Goal: Transaction & Acquisition: Purchase product/service

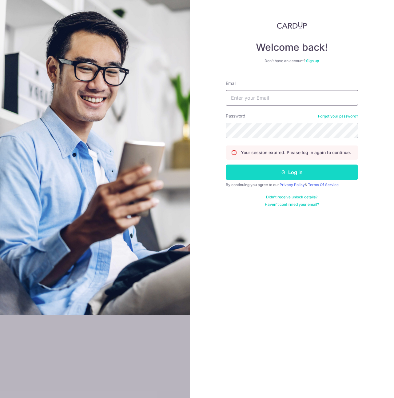
type input "[PERSON_NAME][EMAIL_ADDRESS][PERSON_NAME][DOMAIN_NAME]"
click at [280, 179] on button "Log in" at bounding box center [292, 171] width 132 height 15
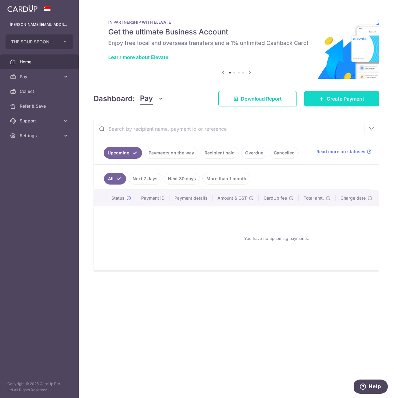
click at [343, 97] on span "Create Payment" at bounding box center [346, 98] width 38 height 7
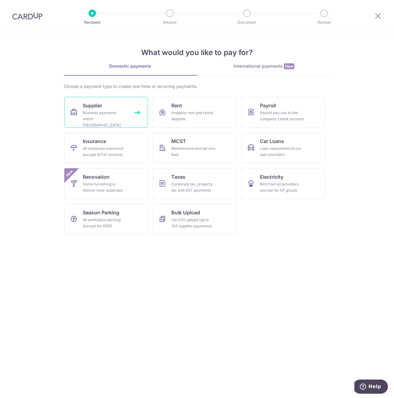
click at [92, 115] on div "Business payments within Singapore" at bounding box center [105, 119] width 44 height 18
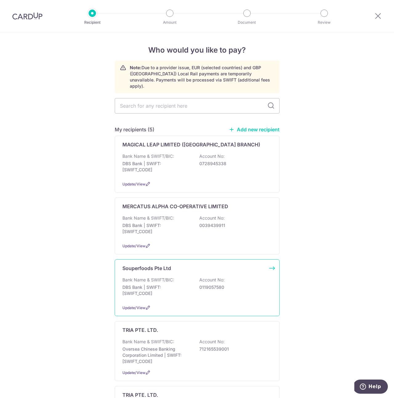
click at [168, 285] on p "DBS Bank | SWIFT: DBSSSGSGXXX" at bounding box center [156, 290] width 69 height 12
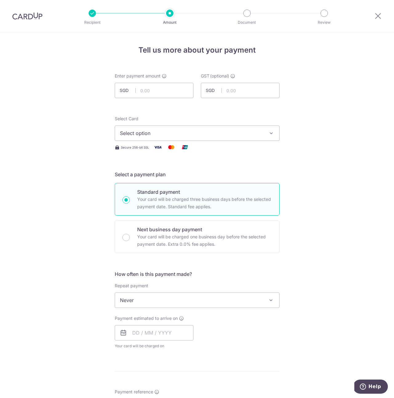
click at [172, 103] on form "Enter payment amount SGD GST (optional) SGD Select Card Select option Add credi…" at bounding box center [197, 337] width 165 height 528
click at [171, 93] on input "text" at bounding box center [154, 90] width 79 height 15
type input "32,954.00"
click at [235, 93] on input "text" at bounding box center [240, 90] width 79 height 15
click at [235, 92] on input "text" at bounding box center [240, 90] width 79 height 15
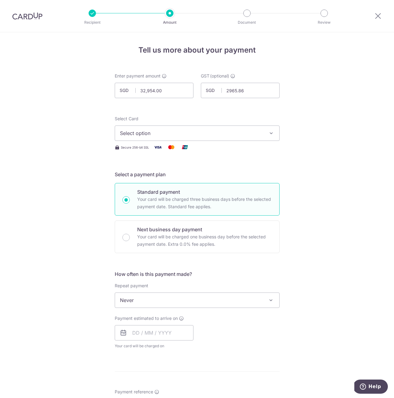
type input "2,965.86"
click at [243, 135] on span "Select option" at bounding box center [191, 132] width 143 height 7
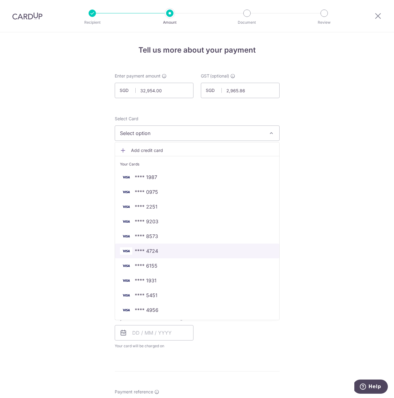
click at [155, 253] on span "**** 4724" at bounding box center [146, 250] width 23 height 7
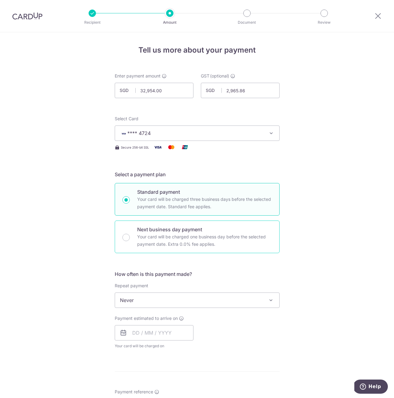
click at [125, 232] on div "Next business day payment Your card will be charged one business day before the…" at bounding box center [197, 236] width 165 height 33
radio input "false"
radio input "true"
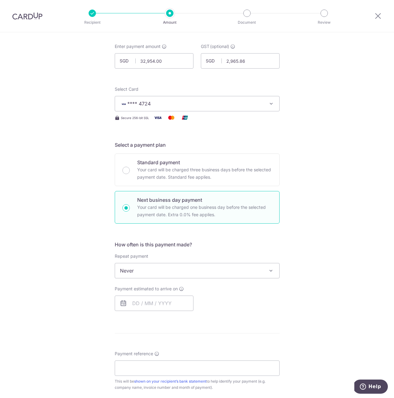
scroll to position [61, 0]
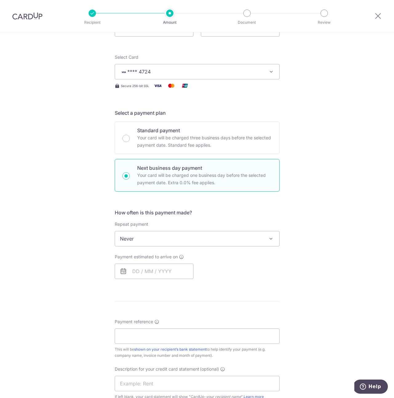
click at [169, 239] on span "Never" at bounding box center [197, 238] width 164 height 15
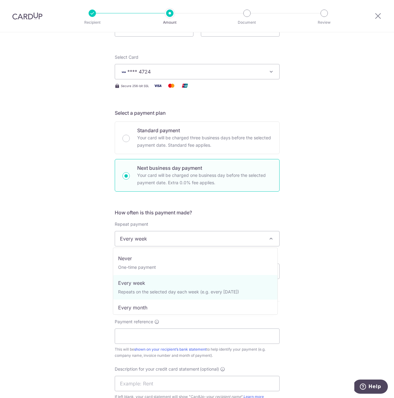
click at [168, 239] on span "Every week" at bounding box center [197, 238] width 164 height 15
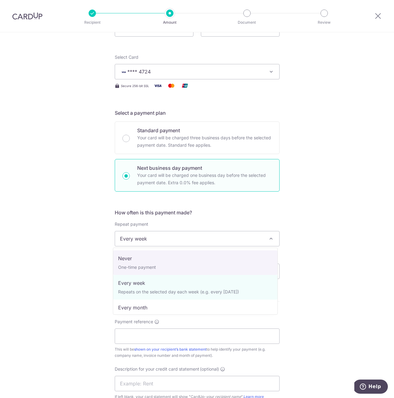
select select "1"
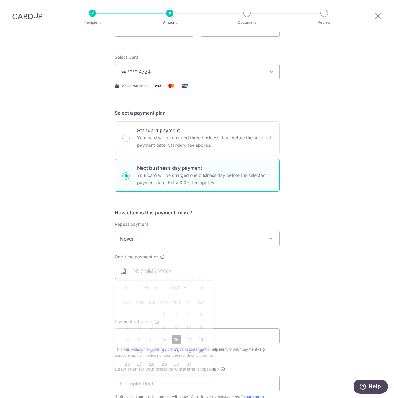
click at [153, 265] on input "text" at bounding box center [154, 271] width 79 height 15
click at [175, 341] on link "16" at bounding box center [177, 340] width 10 height 10
type input "[DATE]"
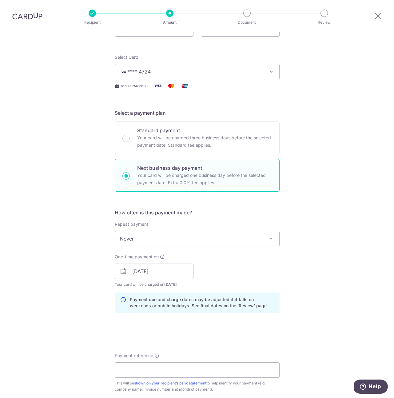
click at [338, 284] on div "Tell us more about your payment Enter payment amount SGD 32,954.00 32954.00 GST…" at bounding box center [197, 297] width 394 height 652
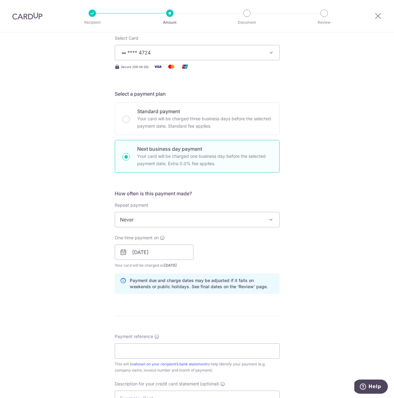
scroll to position [107, 0]
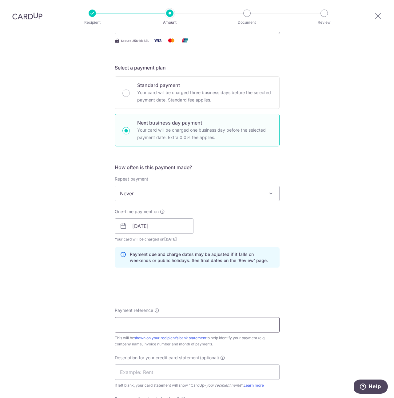
click at [134, 321] on input "Payment reference" at bounding box center [197, 324] width 165 height 15
type input "Payment to SF"
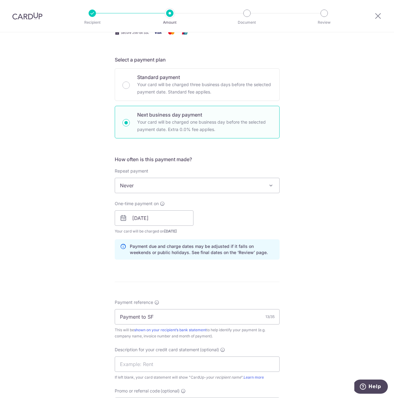
scroll to position [181, 0]
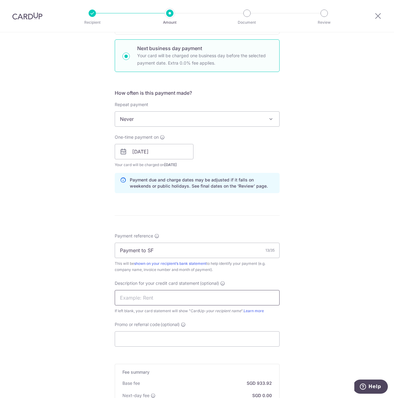
click at [209, 298] on input "text" at bounding box center [197, 297] width 165 height 15
paste input "IN2025-01522"
type input "IN2025-01522"
click at [175, 334] on input "Promo or referral code (optional)" at bounding box center [197, 338] width 165 height 15
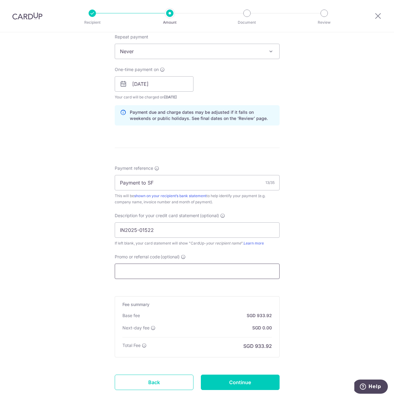
scroll to position [287, 0]
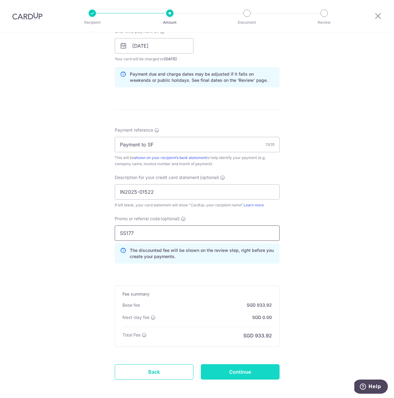
type input "SS177"
click at [240, 372] on input "Continue" at bounding box center [240, 371] width 79 height 15
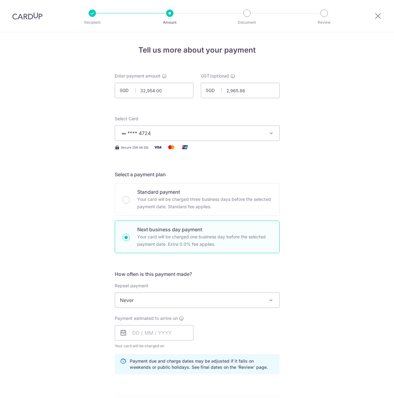
scroll to position [323, 0]
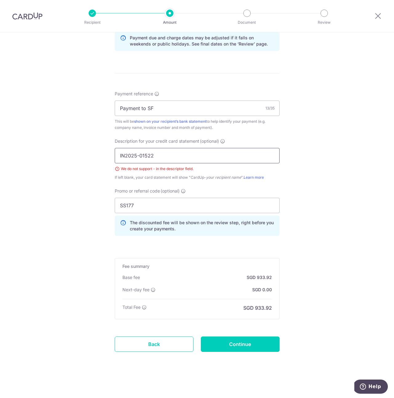
click at [166, 153] on input "IN2025-01522" at bounding box center [197, 155] width 165 height 15
click at [137, 155] on input "IN2025-01522" at bounding box center [197, 155] width 165 height 15
type input "IN[DATE] 01522"
click at [256, 349] on input "Continue" at bounding box center [240, 343] width 79 height 15
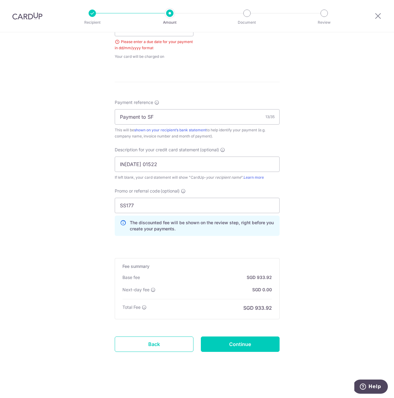
scroll to position [164, 0]
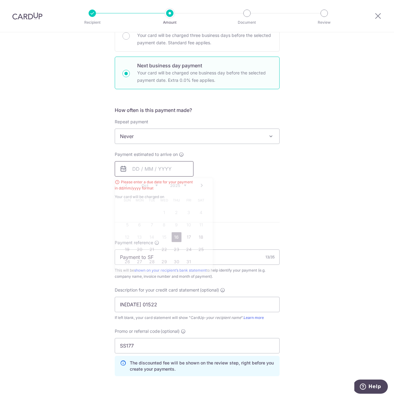
click at [162, 168] on input "text" at bounding box center [154, 168] width 79 height 15
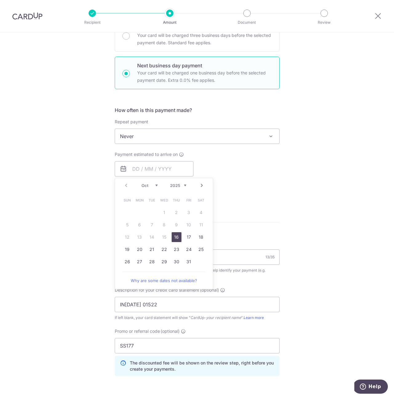
click at [176, 238] on link "16" at bounding box center [177, 237] width 10 height 10
type input "16/10/2025"
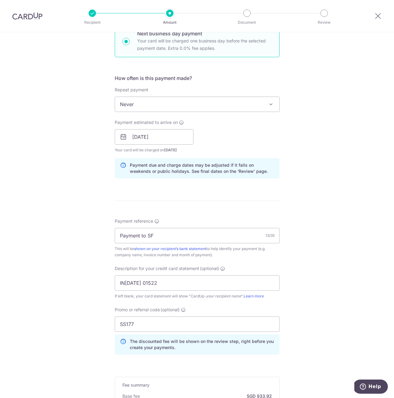
scroll to position [315, 0]
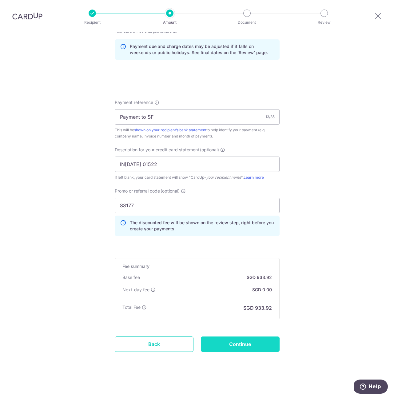
click at [248, 347] on input "Continue" at bounding box center [240, 343] width 79 height 15
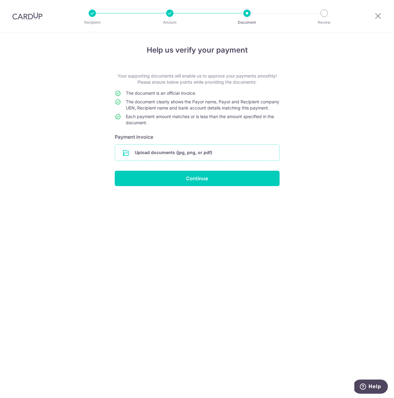
click at [170, 154] on input "file" at bounding box center [197, 153] width 164 height 16
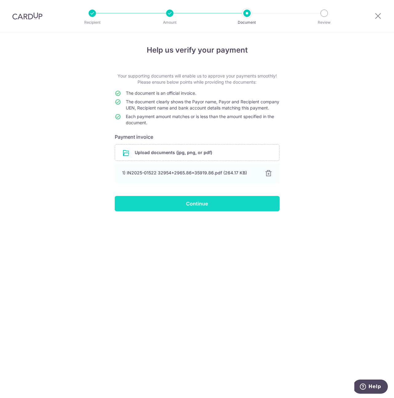
click at [215, 210] on input "Continue" at bounding box center [197, 203] width 165 height 15
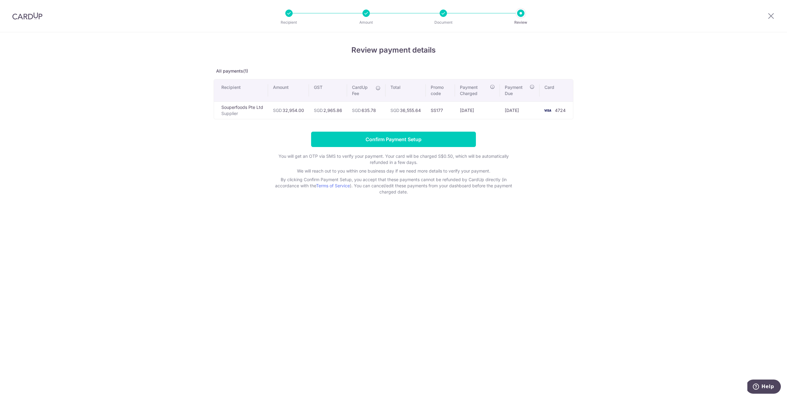
click at [394, 233] on div "Review payment details All payments(1) Recipient Amount GST CardUp Fee Total Pr…" at bounding box center [393, 215] width 787 height 366
click at [394, 138] on input "Confirm Payment Setup" at bounding box center [393, 139] width 165 height 15
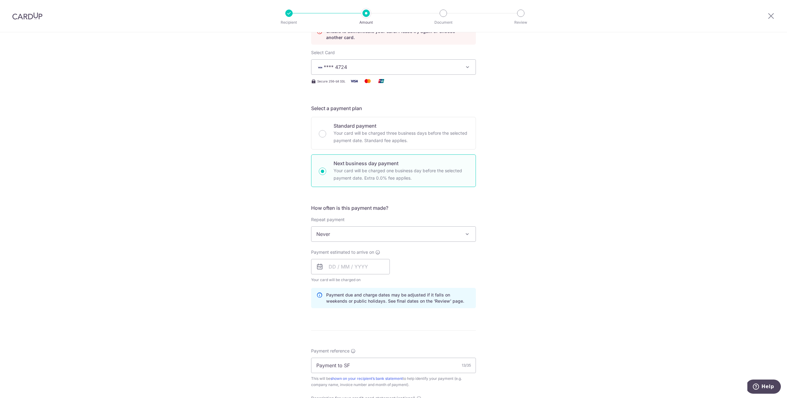
scroll to position [164, 0]
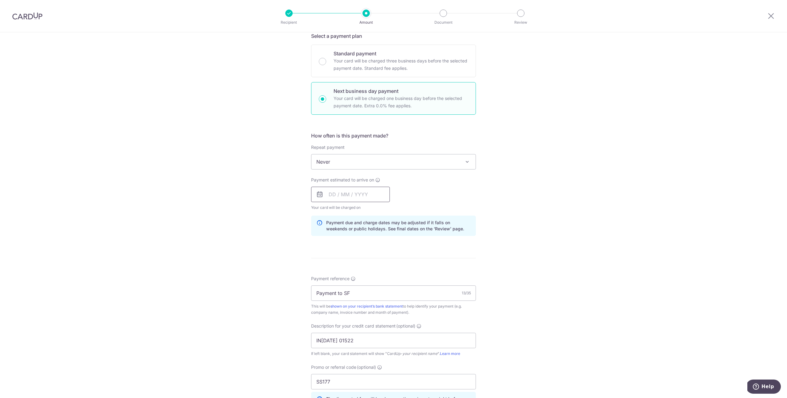
click at [355, 193] on input "text" at bounding box center [350, 194] width 79 height 15
click at [369, 262] on link "16" at bounding box center [373, 263] width 10 height 10
type input "16/10/2025"
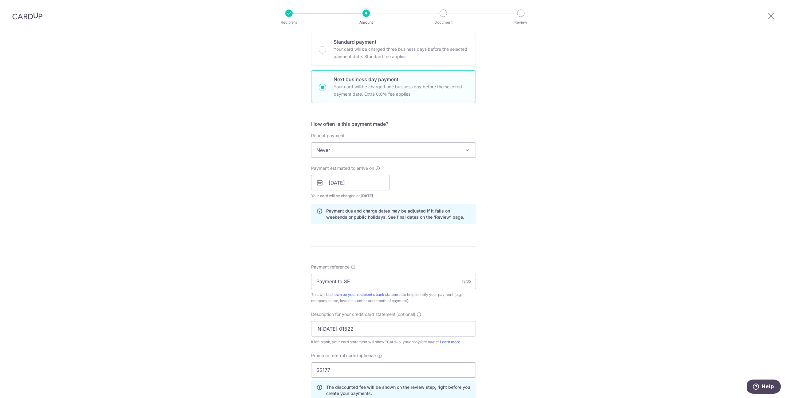
click at [501, 241] on div "Tell us more about your payment Enter payment amount SGD 32,954.00 32954.00 GST…" at bounding box center [393, 209] width 787 height 705
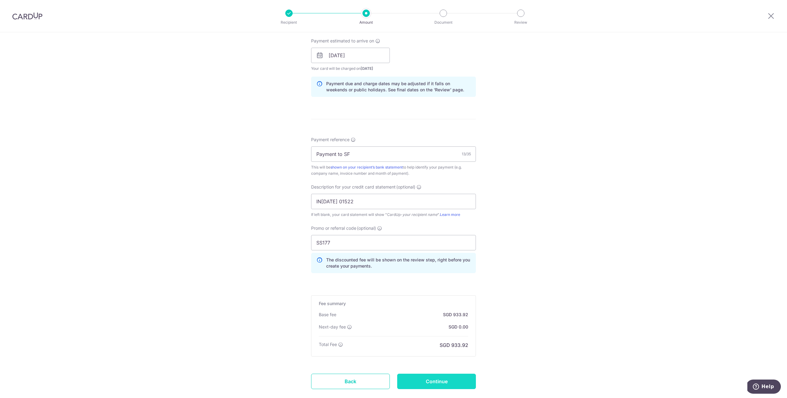
click at [469, 384] on input "Continue" at bounding box center [436, 381] width 79 height 15
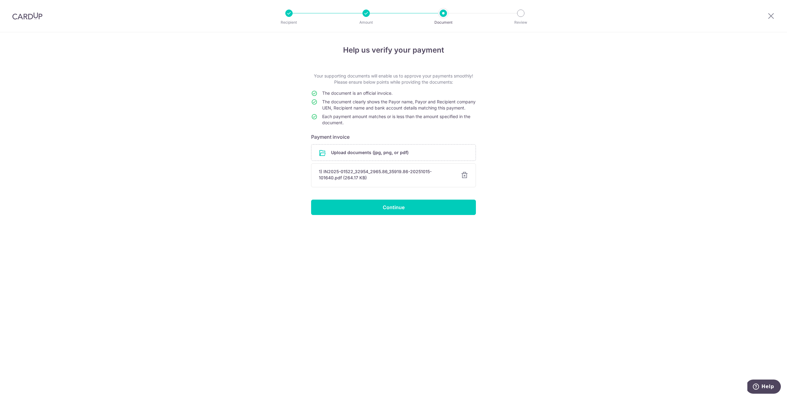
click at [397, 223] on div "Help us verify your payment Your supporting documents will enable us to approve…" at bounding box center [393, 215] width 787 height 366
click at [397, 215] on input "Continue" at bounding box center [393, 207] width 165 height 15
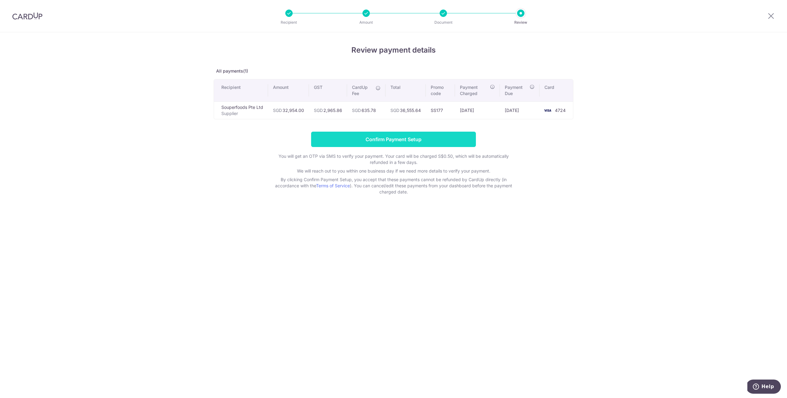
click at [394, 139] on input "Confirm Payment Setup" at bounding box center [393, 139] width 165 height 15
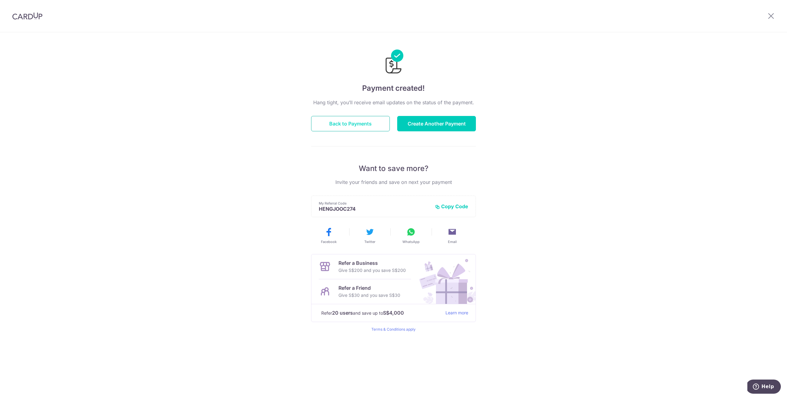
click at [360, 123] on button "Back to Payments" at bounding box center [350, 123] width 79 height 15
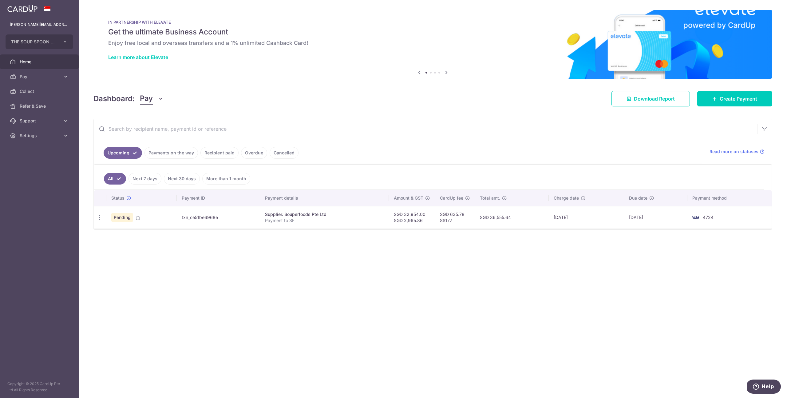
click at [217, 260] on div "× Pause Schedule Pause all future payments in this series Pause just this one p…" at bounding box center [433, 199] width 708 height 398
